Goal: Find specific fact: Find specific fact

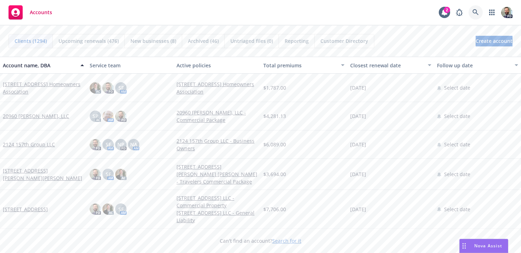
click at [474, 14] on icon at bounding box center [475, 12] width 6 height 6
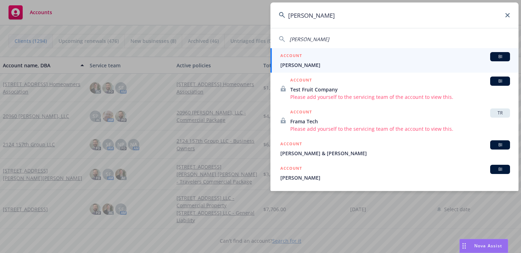
type input "[PERSON_NAME]"
click at [344, 62] on span "[PERSON_NAME]" at bounding box center [395, 64] width 230 height 7
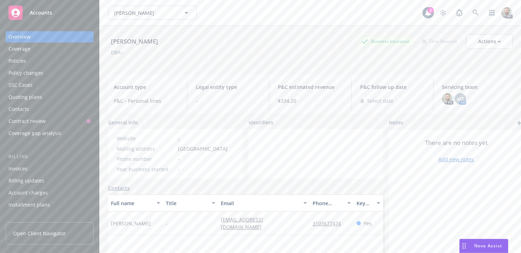
click at [138, 40] on div "[PERSON_NAME]" at bounding box center [134, 41] width 53 height 9
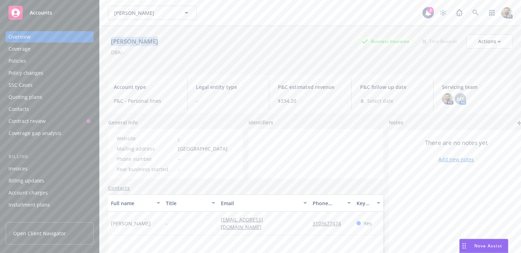
click at [29, 62] on div "Policies" at bounding box center [50, 60] width 82 height 11
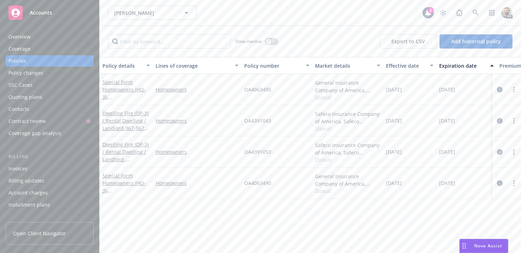
click at [152, 60] on button "Policy details" at bounding box center [126, 65] width 53 height 17
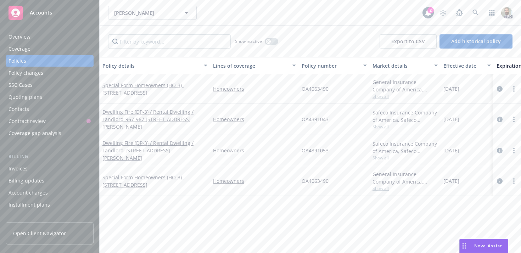
drag, startPoint x: 149, startPoint y: 60, endPoint x: 207, endPoint y: 56, distance: 57.6
click at [207, 56] on div "Show inactive Export to CSV Add historical policy Policy details Lines of cover…" at bounding box center [310, 139] width 421 height 227
drag, startPoint x: 300, startPoint y: 88, endPoint x: 330, endPoint y: 86, distance: 29.9
click at [330, 86] on div "OA4063490" at bounding box center [334, 89] width 71 height 30
copy span "OA4063490"
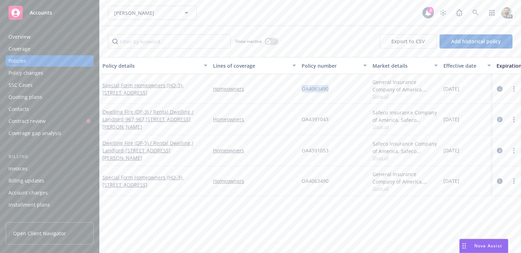
copy span "OA4063490"
click at [40, 37] on div "Overview" at bounding box center [50, 36] width 82 height 11
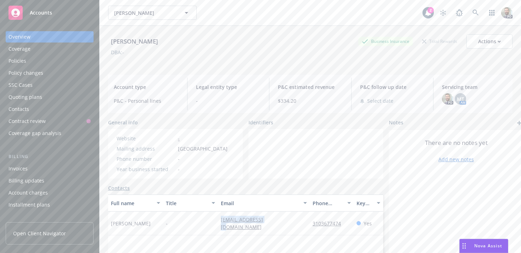
click at [32, 64] on div "Policies" at bounding box center [50, 60] width 82 height 11
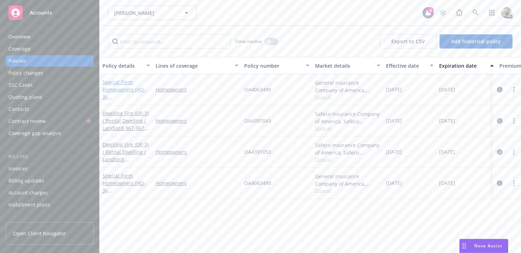
click at [121, 83] on link "Special Form Homeowners (HO-3) - 2219-[STREET_ADDRESS]" at bounding box center [124, 93] width 45 height 29
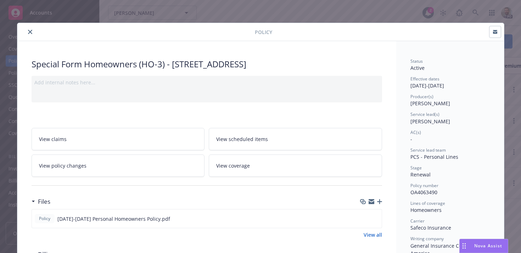
drag, startPoint x: 173, startPoint y: 63, endPoint x: 364, endPoint y: 62, distance: 190.7
click at [364, 62] on div "Special Form Homeowners (HO-3) - 2219-[STREET_ADDRESS]" at bounding box center [207, 64] width 350 height 12
copy div "[STREET_ADDRESS]"
click at [29, 33] on icon "close" at bounding box center [30, 32] width 4 height 4
